Goal: Information Seeking & Learning: Learn about a topic

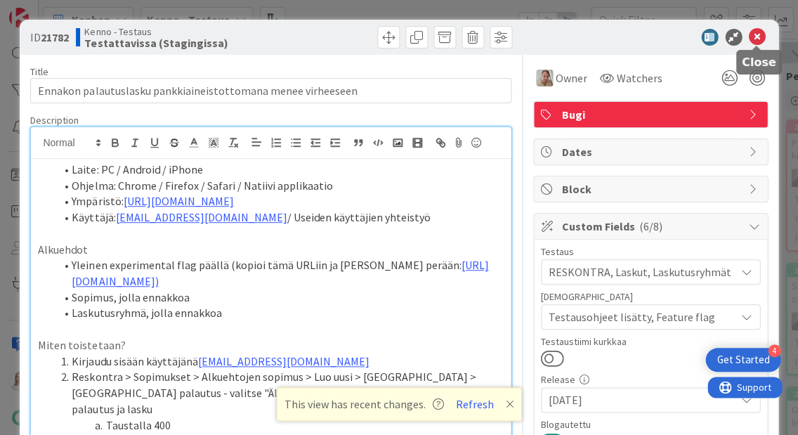
click at [753, 33] on icon at bounding box center [757, 37] width 17 height 17
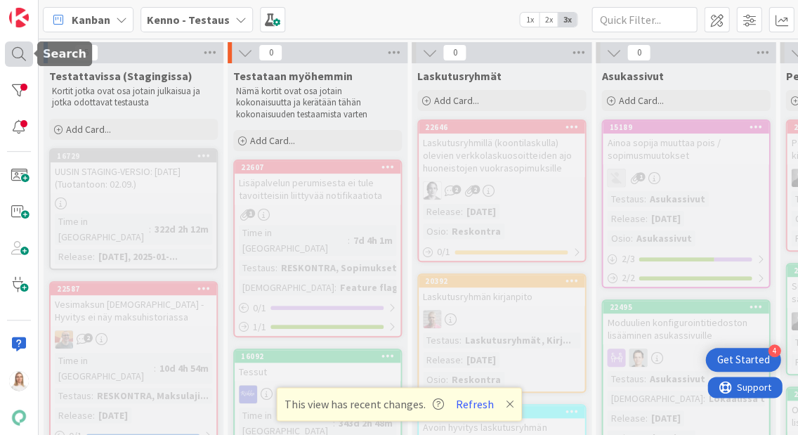
click at [14, 50] on div at bounding box center [19, 53] width 28 height 25
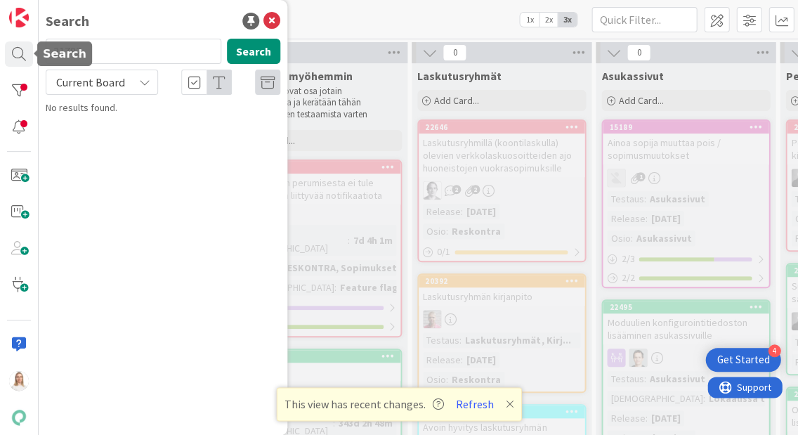
click at [104, 48] on input "21782" at bounding box center [134, 51] width 176 height 25
click at [88, 80] on span "Current Board" at bounding box center [90, 82] width 68 height 14
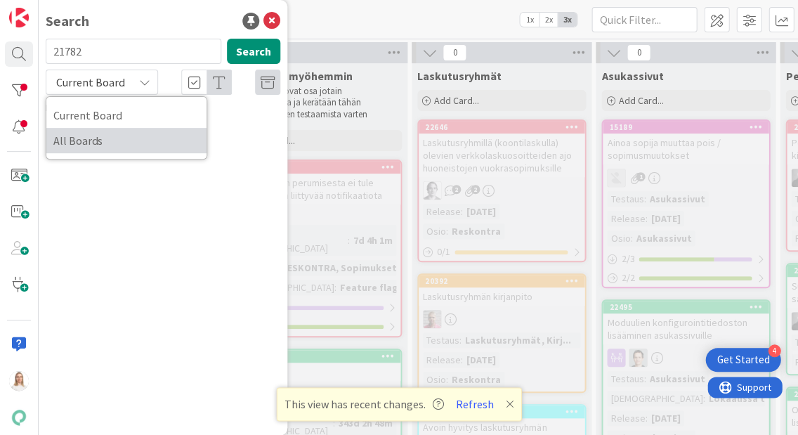
click at [92, 135] on span "All Boards" at bounding box center [126, 140] width 146 height 21
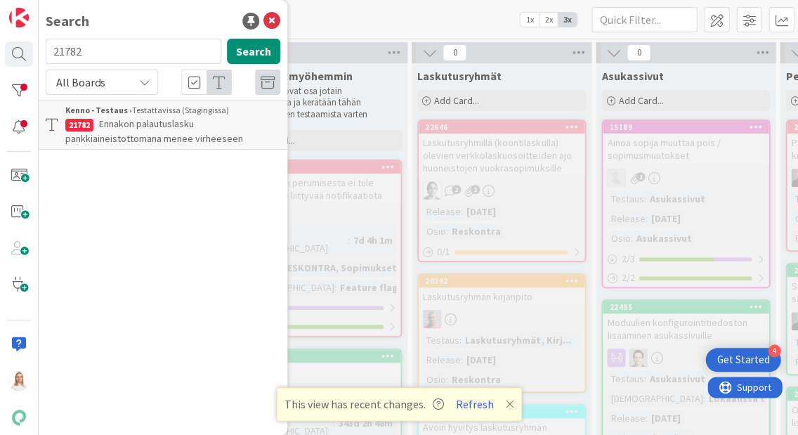
click at [132, 122] on span "Ennakon palautuslasku pankkiaineistottomana menee virheeseen" at bounding box center [154, 130] width 178 height 27
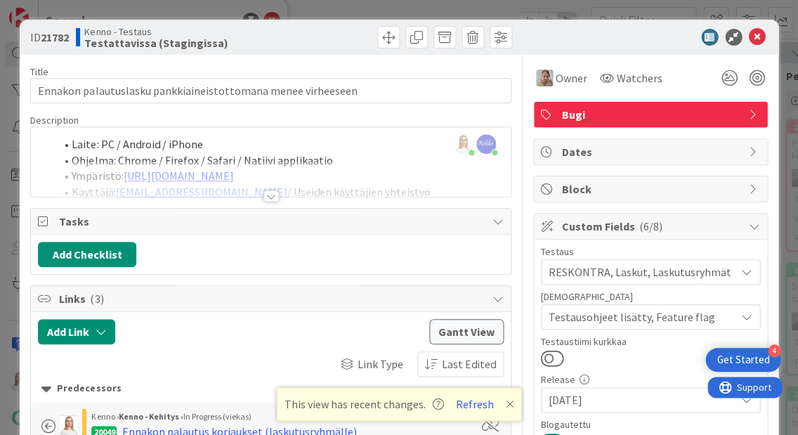
click at [271, 192] on div at bounding box center [270, 195] width 15 height 11
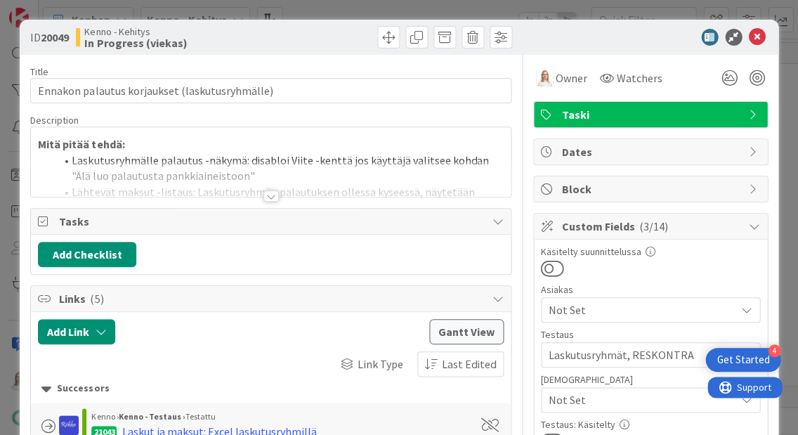
click at [271, 194] on div at bounding box center [270, 195] width 15 height 11
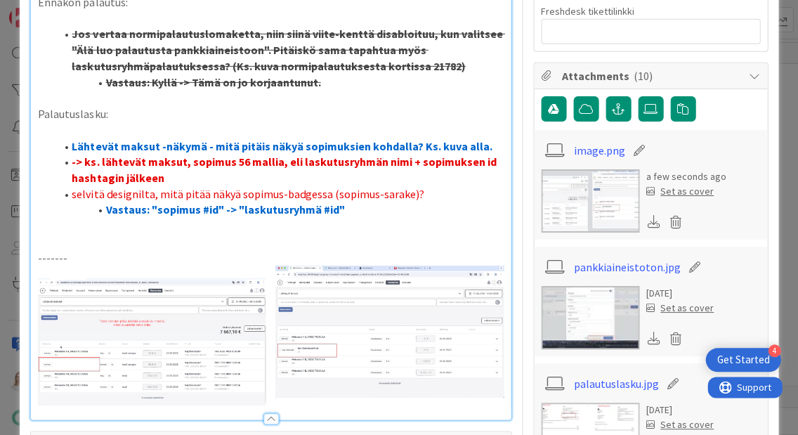
scroll to position [869, 0]
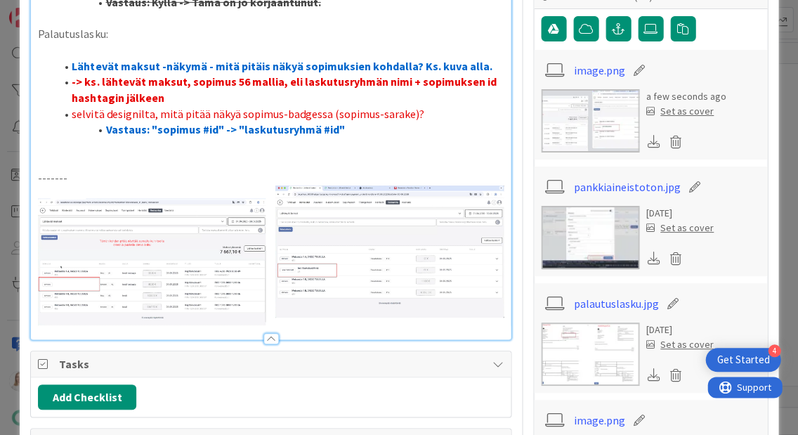
click at [331, 138] on p at bounding box center [270, 146] width 465 height 16
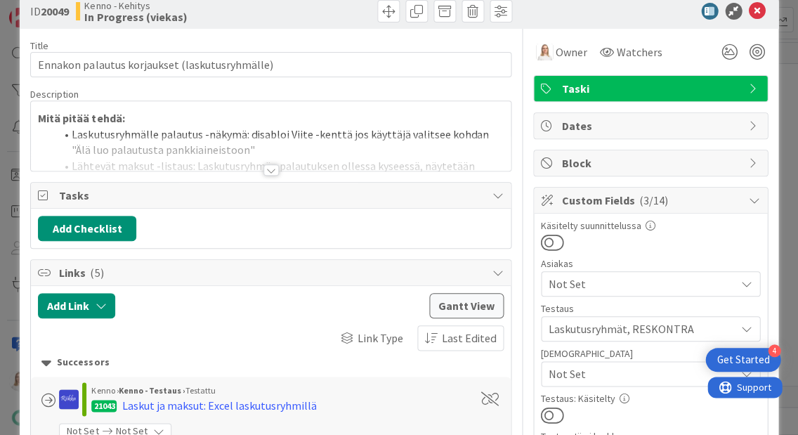
click at [272, 170] on div at bounding box center [270, 169] width 15 height 11
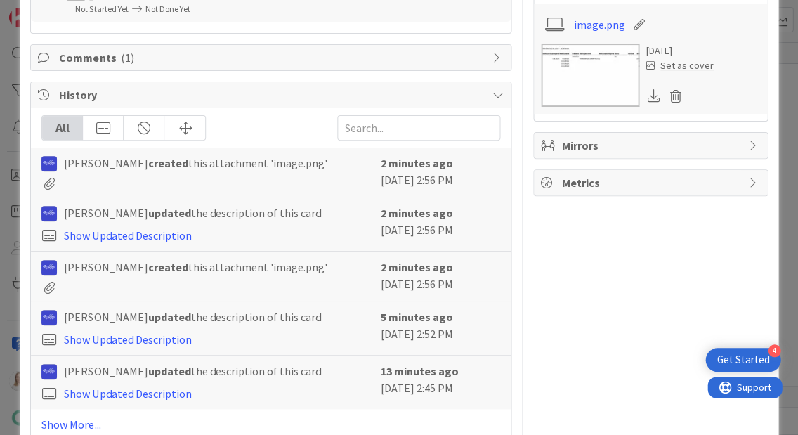
scroll to position [1977, 0]
click at [150, 229] on link "Show Updated Description" at bounding box center [127, 236] width 127 height 14
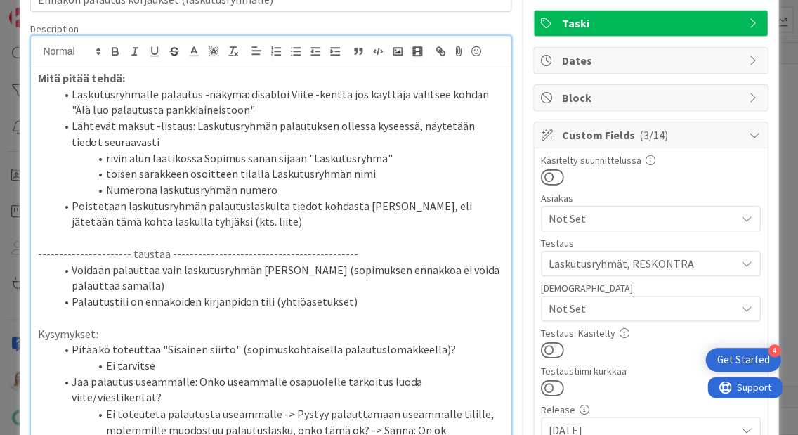
scroll to position [27, 0]
